Goal: Navigation & Orientation: Find specific page/section

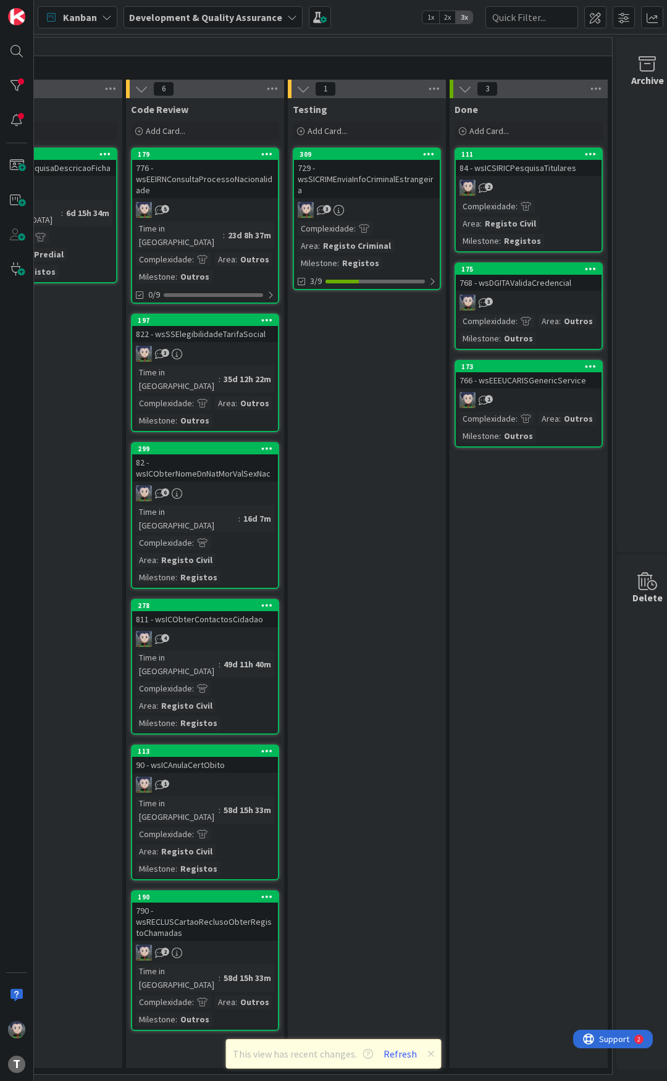
scroll to position [4, 489]
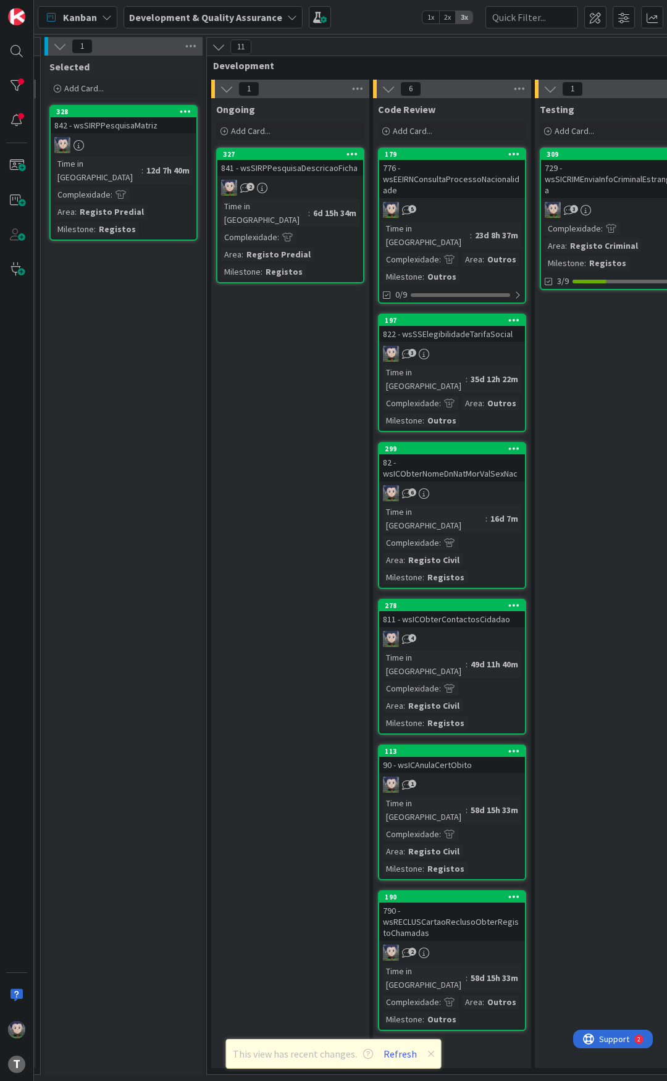
click at [552, 178] on div "729 - wsSICRIMEnviaInfoCriminalEstrangeira" at bounding box center [614, 179] width 146 height 38
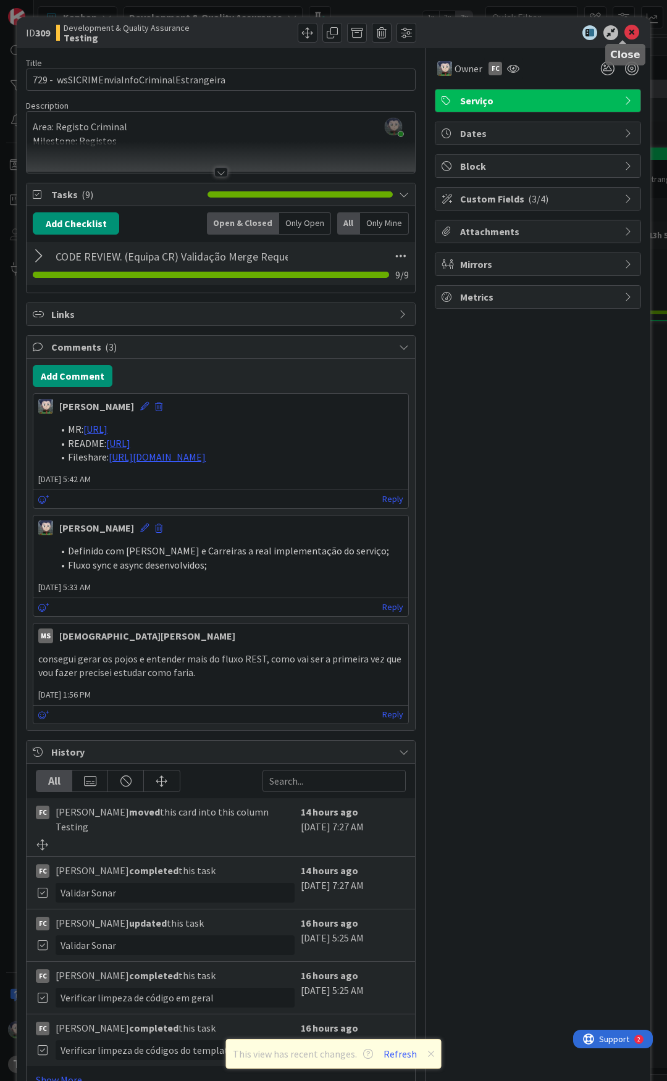
click at [625, 33] on icon at bounding box center [631, 32] width 15 height 15
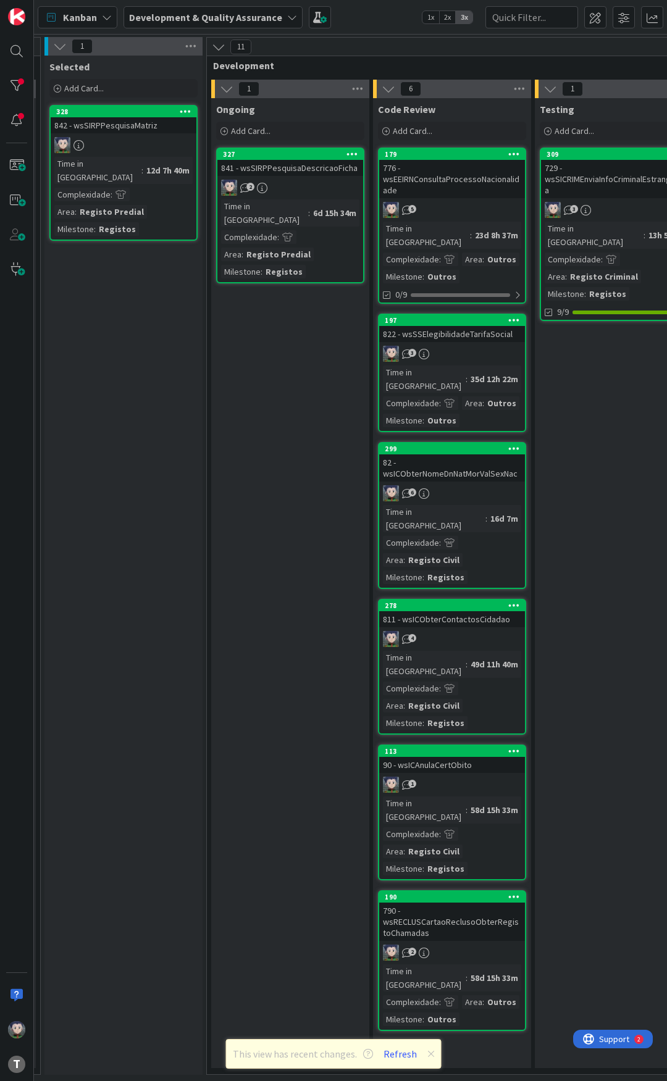
click at [299, 165] on div "841 - wsSIRPPesquisaDescricaoFicha" at bounding box center [290, 168] width 146 height 16
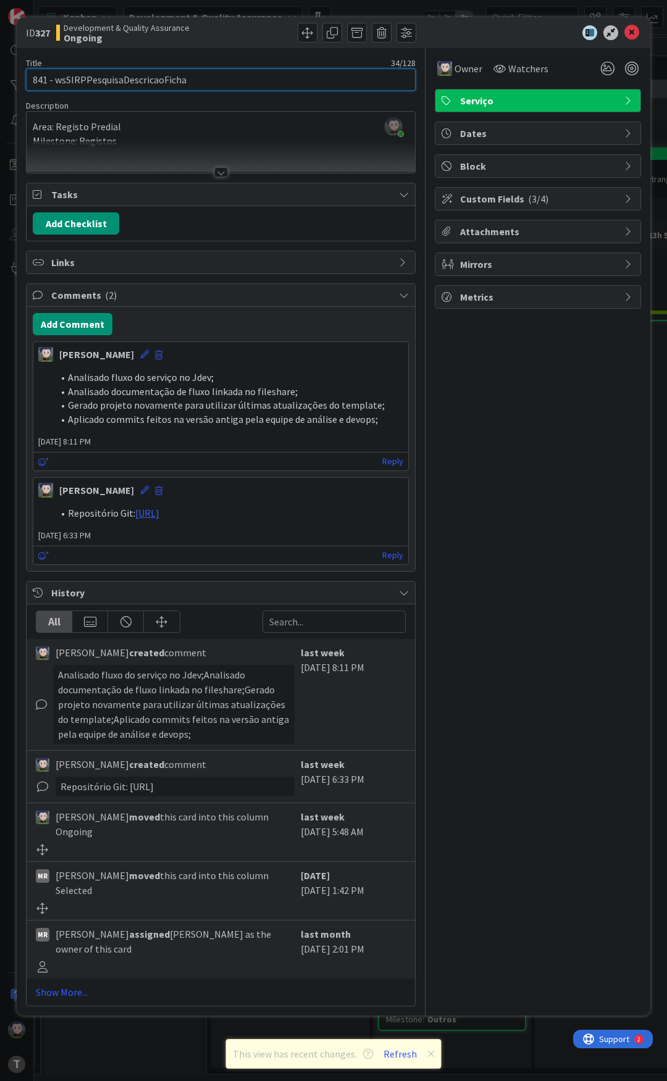
click at [33, 76] on input "841 - wsSIRPPesquisaDescricaoFicha" at bounding box center [220, 80] width 389 height 22
click at [625, 31] on icon at bounding box center [631, 32] width 15 height 15
